Goal: Transaction & Acquisition: Purchase product/service

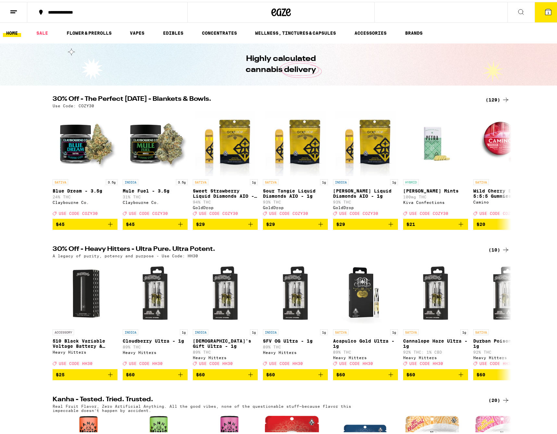
click at [501, 99] on icon at bounding box center [505, 98] width 8 height 8
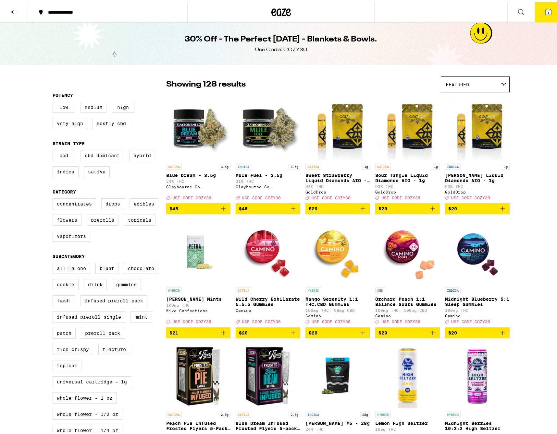
click at [73, 224] on label "Flowers" at bounding box center [67, 218] width 29 height 11
click at [54, 198] on input "Flowers" at bounding box center [54, 198] width 0 height 0
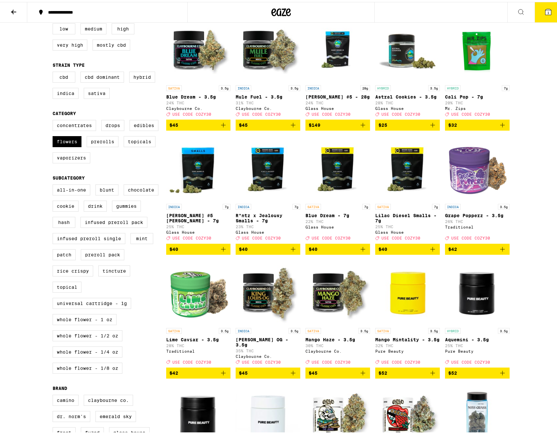
scroll to position [65, 0]
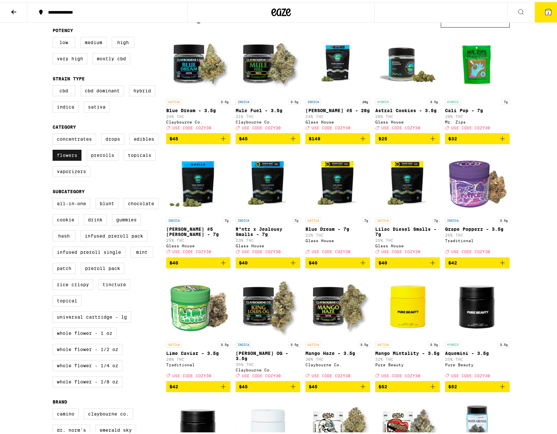
click at [69, 159] on label "Flowers" at bounding box center [67, 153] width 29 height 11
click at [54, 133] on input "Flowers" at bounding box center [54, 133] width 0 height 0
checkbox input "false"
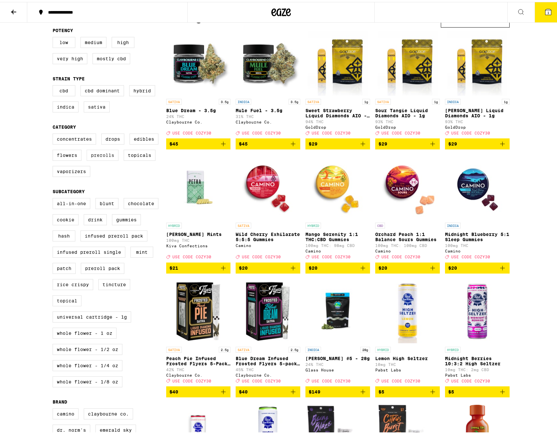
click at [109, 159] on label "Prerolls" at bounding box center [103, 153] width 32 height 11
click at [54, 133] on input "Prerolls" at bounding box center [54, 133] width 0 height 0
checkbox input "true"
